Goal: Information Seeking & Learning: Learn about a topic

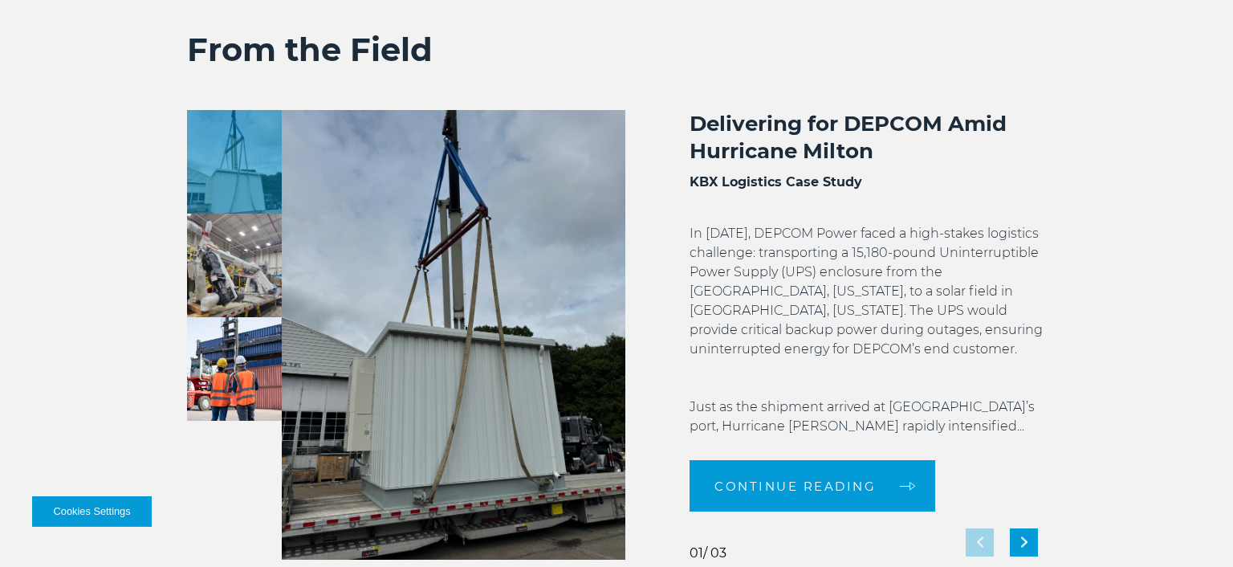
scroll to position [2797, 0]
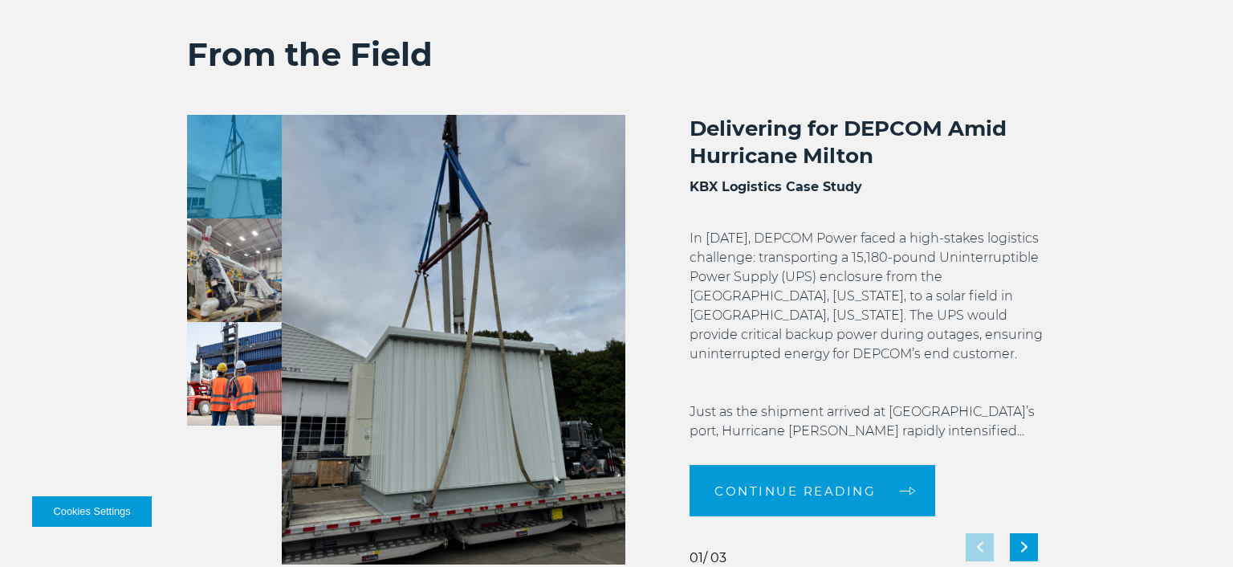
click at [843, 269] on p "In [DATE], DEPCOM Power faced a high-stakes logistics challenge: transporting a…" at bounding box center [868, 335] width 356 height 212
click at [724, 243] on p "In [DATE], DEPCOM Power faced a high-stakes logistics challenge: transporting a…" at bounding box center [868, 335] width 356 height 212
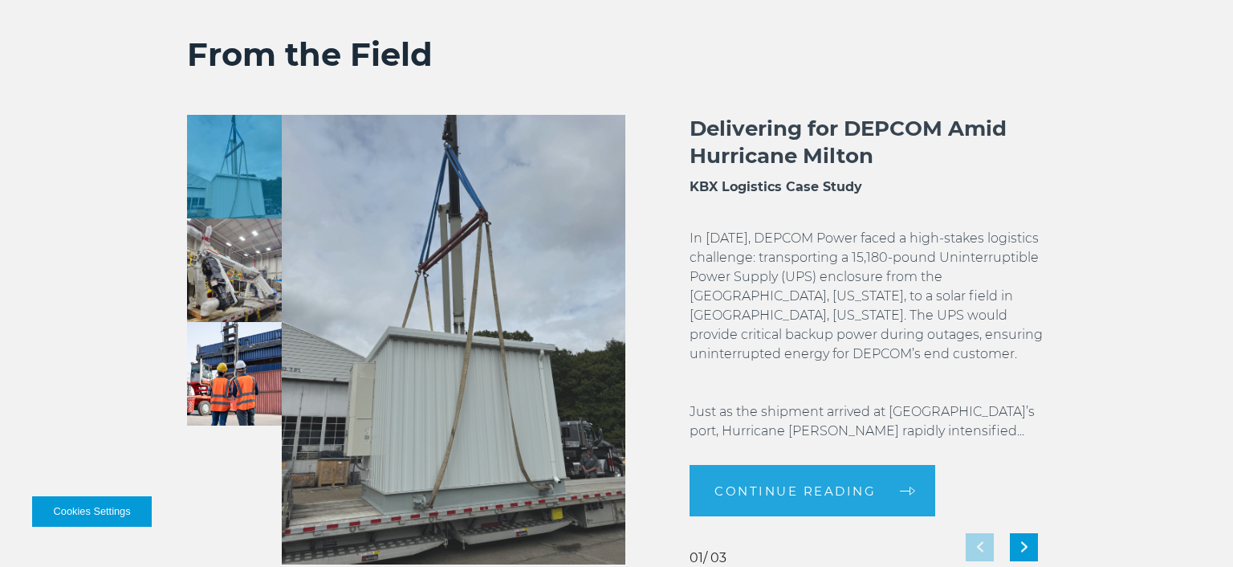
drag, startPoint x: 724, startPoint y: 243, endPoint x: 968, endPoint y: 371, distance: 275.4
click at [968, 371] on p "In [DATE], DEPCOM Power faced a high-stakes logistics challenge: transporting a…" at bounding box center [868, 335] width 356 height 212
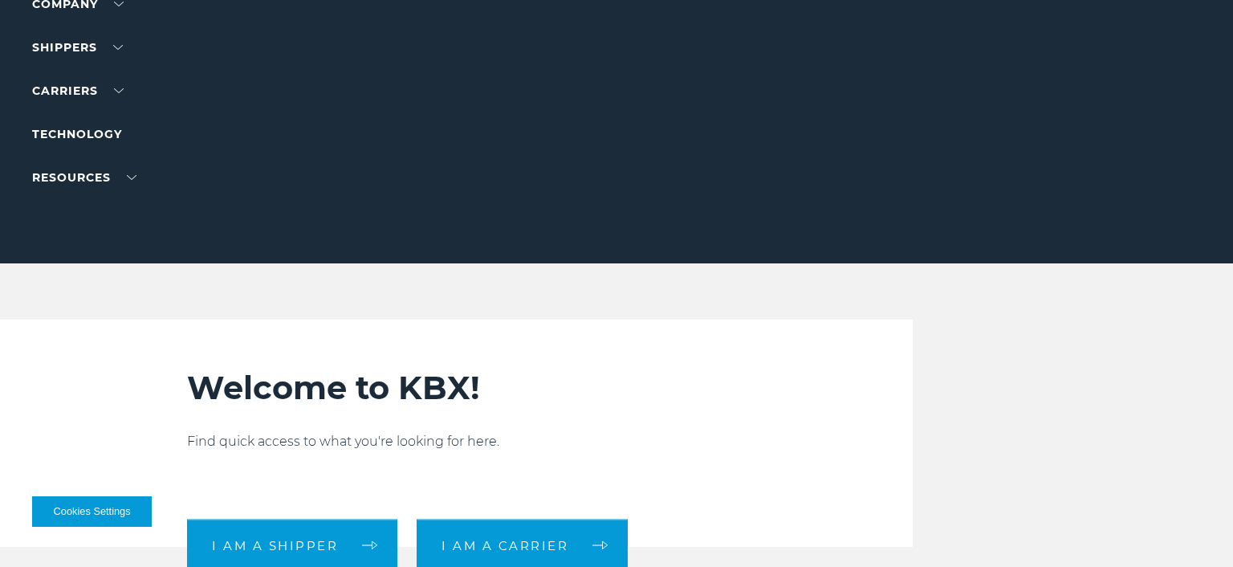
scroll to position [0, 0]
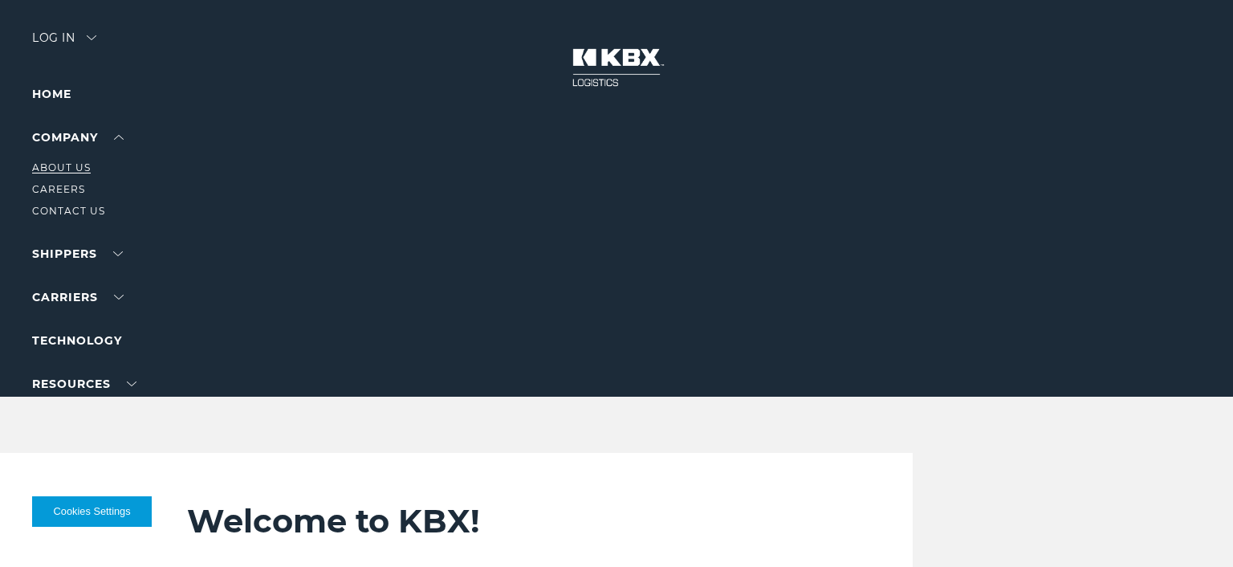
click at [78, 169] on link "About Us" at bounding box center [61, 167] width 59 height 12
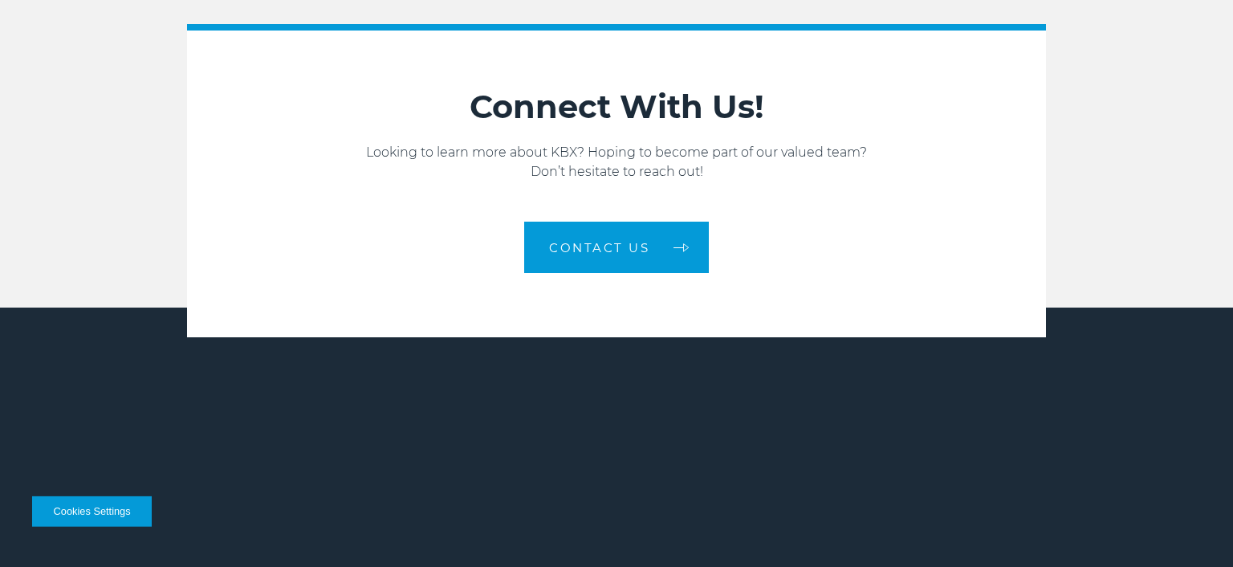
scroll to position [2571, 0]
